Goal: Task Accomplishment & Management: Use online tool/utility

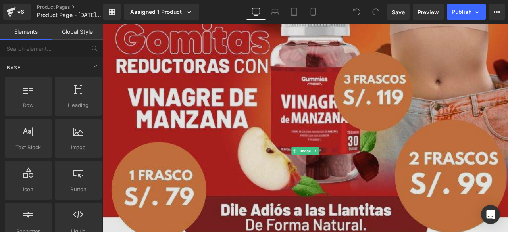
scroll to position [119, 0]
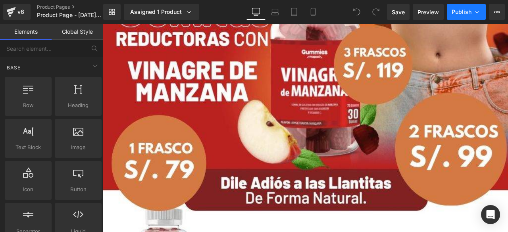
click at [468, 10] on span "Publish" at bounding box center [462, 12] width 20 height 6
click at [429, 10] on span "Preview" at bounding box center [427, 12] width 21 height 8
click at [444, 11] on link "Preview" at bounding box center [428, 12] width 31 height 16
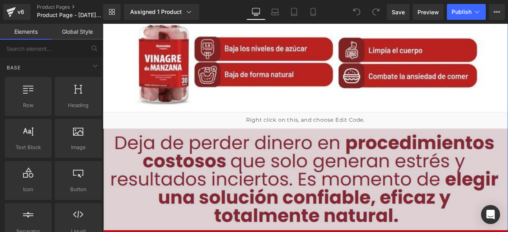
scroll to position [357, 0]
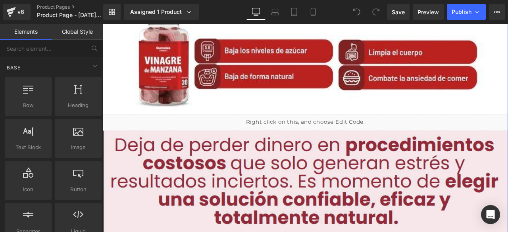
click at [346, 145] on div "Liquid" at bounding box center [343, 141] width 480 height 20
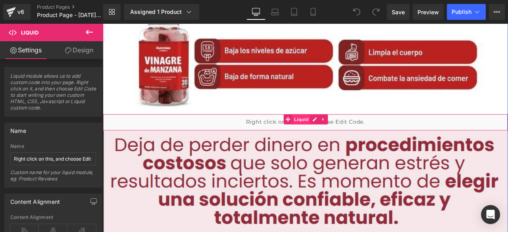
click at [338, 137] on span "Liquid" at bounding box center [337, 137] width 21 height 12
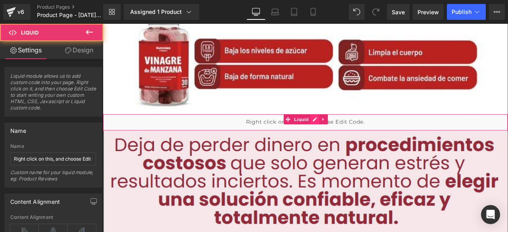
click at [349, 138] on div "Liquid" at bounding box center [343, 141] width 480 height 20
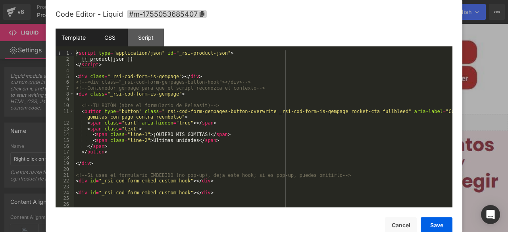
click at [112, 34] on div "CSS" at bounding box center [110, 38] width 36 height 18
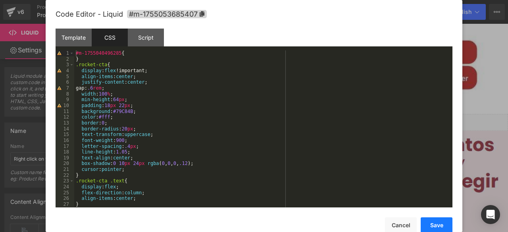
click at [437, 225] on button "Save" at bounding box center [437, 225] width 32 height 16
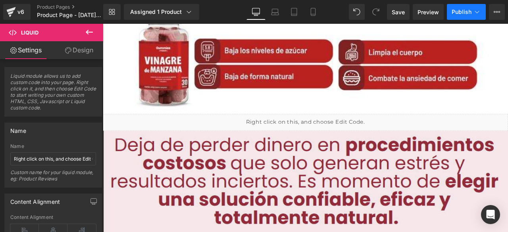
click at [455, 14] on span "Publish" at bounding box center [462, 12] width 20 height 6
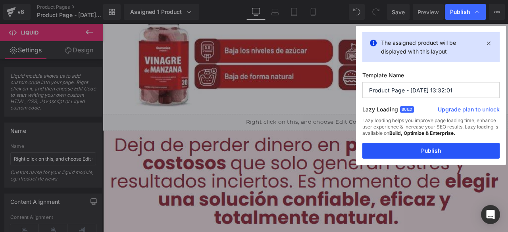
click at [425, 147] on button "Publish" at bounding box center [430, 151] width 137 height 16
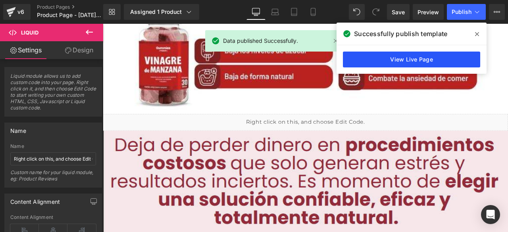
click at [417, 62] on link "View Live Page" at bounding box center [411, 60] width 137 height 16
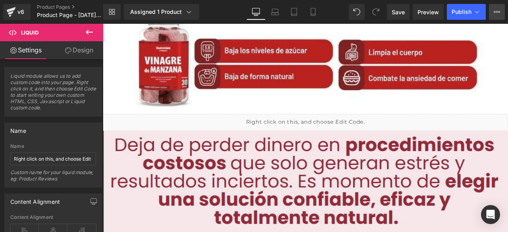
click at [493, 4] on button "Upgrade Plan View Live Page View with current Template Save Template to Library…" at bounding box center [497, 12] width 16 height 16
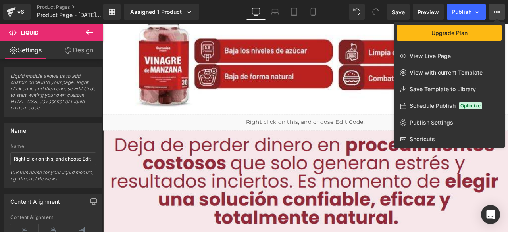
click at [327, 129] on div at bounding box center [305, 128] width 405 height 208
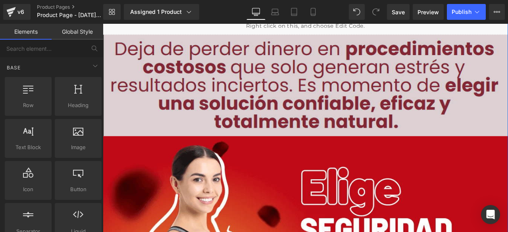
scroll to position [516, 0]
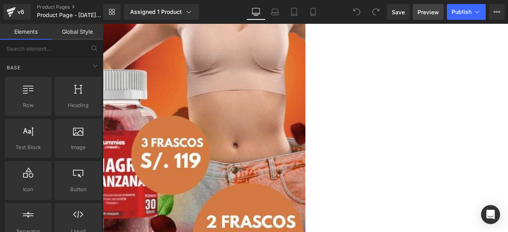
click at [430, 7] on link "Preview" at bounding box center [428, 12] width 31 height 16
click at [498, 10] on icon at bounding box center [497, 12] width 6 height 6
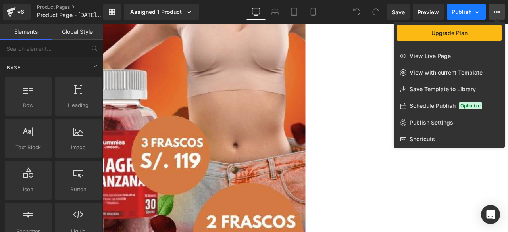
click at [465, 10] on span "Publish" at bounding box center [462, 12] width 20 height 6
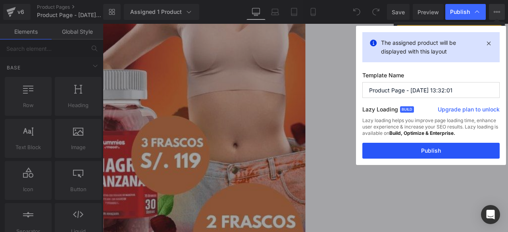
click at [398, 150] on button "Publish" at bounding box center [430, 151] width 137 height 16
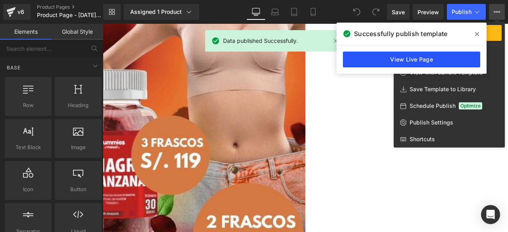
click at [417, 58] on link "View Live Page" at bounding box center [411, 60] width 137 height 16
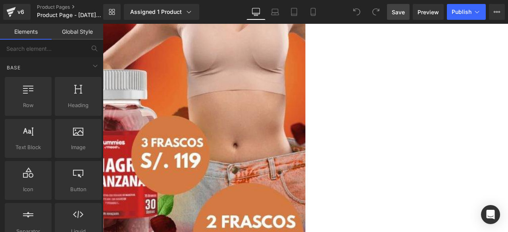
click at [391, 14] on link "Save" at bounding box center [398, 12] width 23 height 16
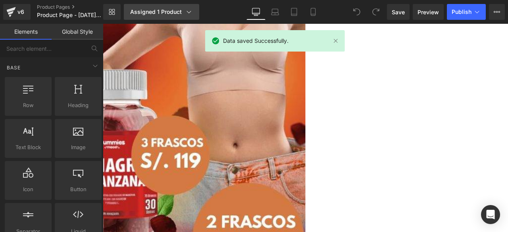
click at [161, 14] on div "Assigned 1 Product" at bounding box center [161, 12] width 63 height 8
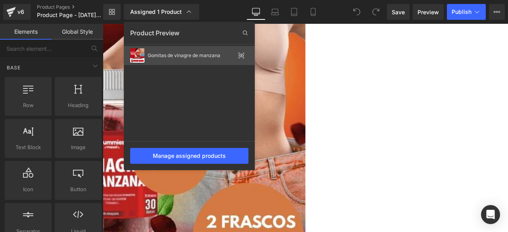
click at [241, 53] on icon at bounding box center [241, 55] width 6 height 6
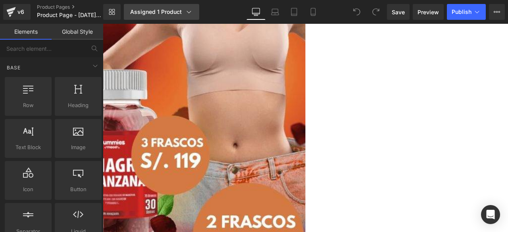
click at [182, 13] on div "Assigned 1 Product" at bounding box center [161, 12] width 63 height 8
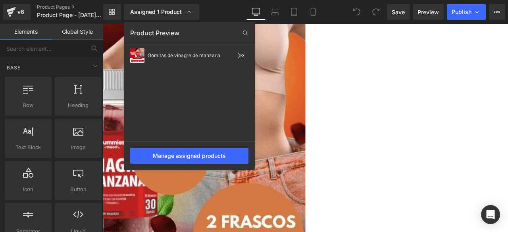
click at [415, 150] on div at bounding box center [305, 128] width 405 height 208
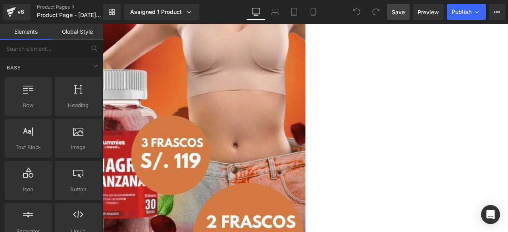
click at [399, 12] on span "Save" at bounding box center [398, 12] width 13 height 8
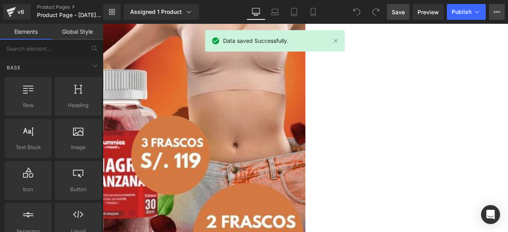
click at [503, 10] on button "Upgrade Plan View Live Page View with current Template Save Template to Library…" at bounding box center [497, 12] width 16 height 16
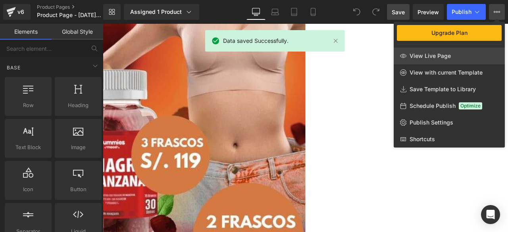
click at [456, 57] on link "View Live Page" at bounding box center [449, 56] width 111 height 17
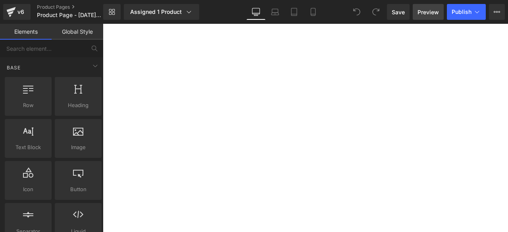
click at [427, 12] on span "Preview" at bounding box center [427, 12] width 21 height 8
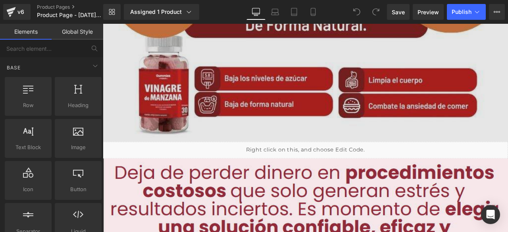
scroll to position [357, 0]
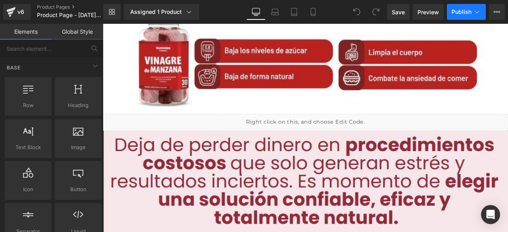
click at [466, 7] on button "Publish" at bounding box center [466, 12] width 39 height 16
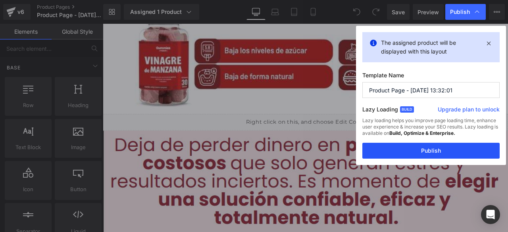
click at [425, 153] on button "Publish" at bounding box center [430, 151] width 137 height 16
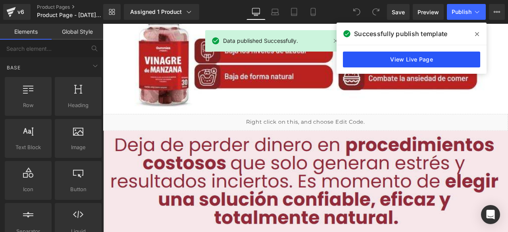
click at [402, 60] on link "View Live Page" at bounding box center [411, 60] width 137 height 16
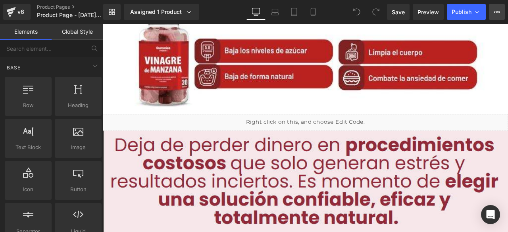
click at [495, 6] on button "Upgrade Plan View Live Page View with current Template Save Template to Library…" at bounding box center [497, 12] width 16 height 16
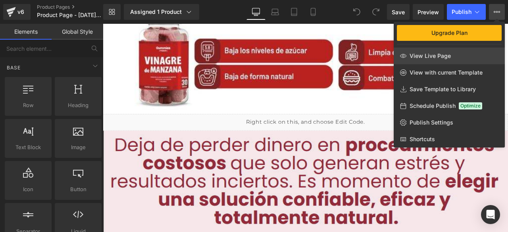
click at [469, 55] on link "View Live Page" at bounding box center [449, 56] width 111 height 17
